Goal: Task Accomplishment & Management: Use online tool/utility

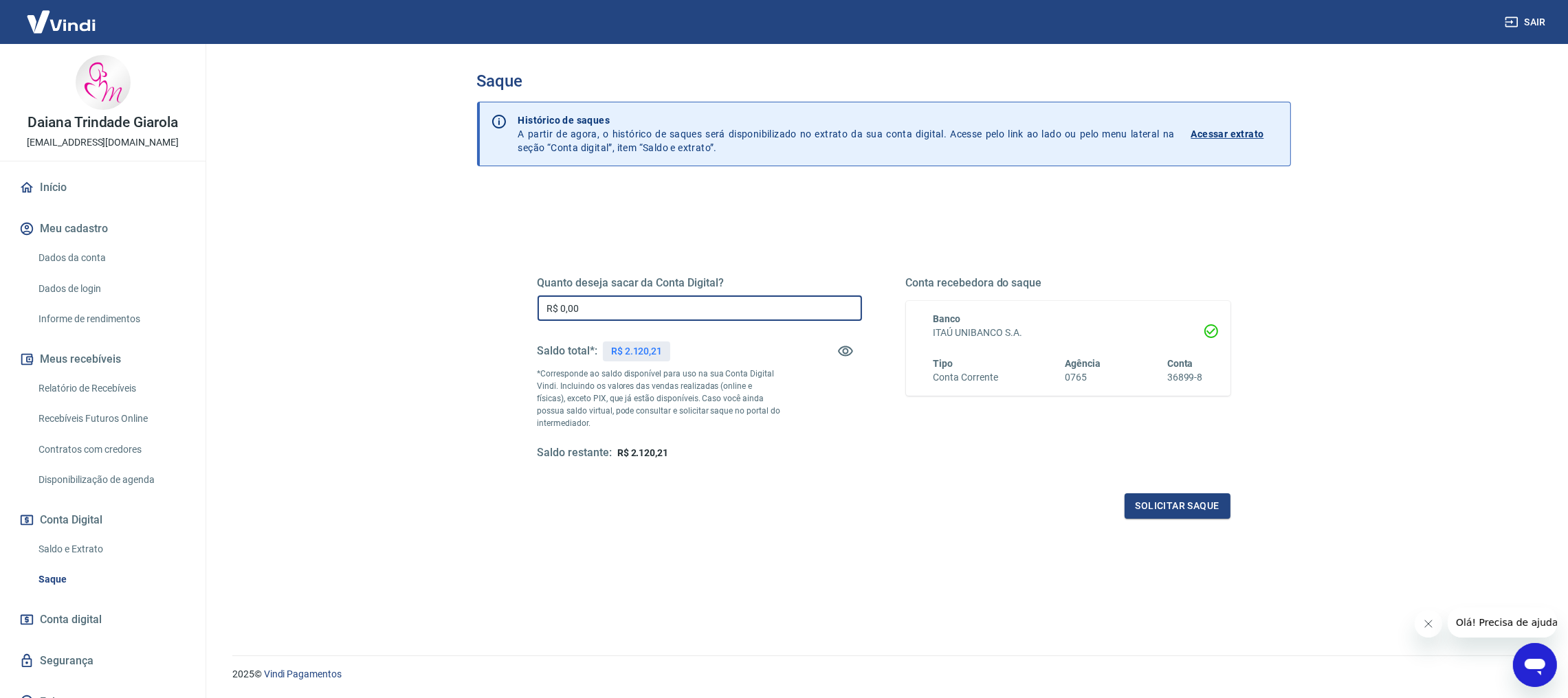
click at [587, 299] on input "R$ 0,00" at bounding box center [700, 308] width 324 height 26
type input "R$ 2.120,00"
click at [1161, 510] on button "Solicitar saque" at bounding box center [1178, 507] width 106 height 26
